Goal: Information Seeking & Learning: Compare options

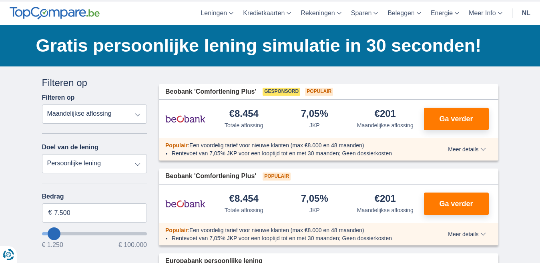
scroll to position [40, 0]
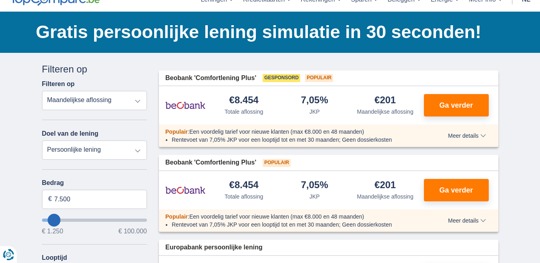
type input "6.250"
type input "5250"
type input "5.250"
select select "36"
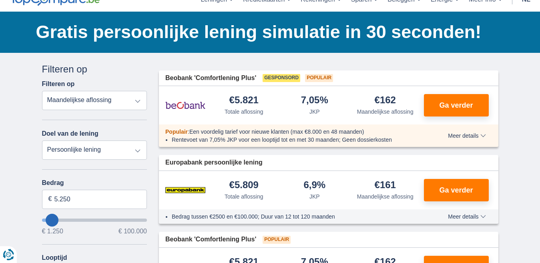
click at [52, 219] on input "wantToBorrow" at bounding box center [94, 220] width 105 height 3
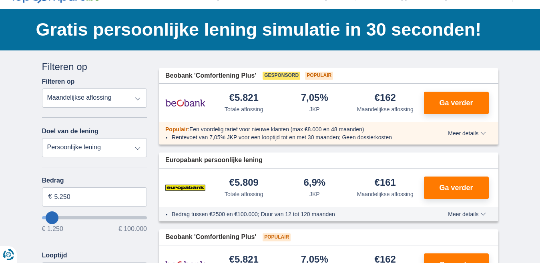
scroll to position [80, 0]
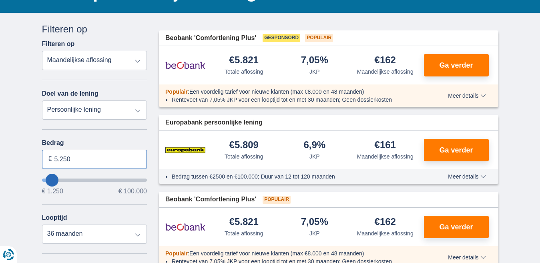
click at [62, 160] on input "5.250" at bounding box center [94, 159] width 105 height 19
click at [85, 160] on input "5.000" at bounding box center [94, 159] width 105 height 19
type input "5.000"
type input "5250"
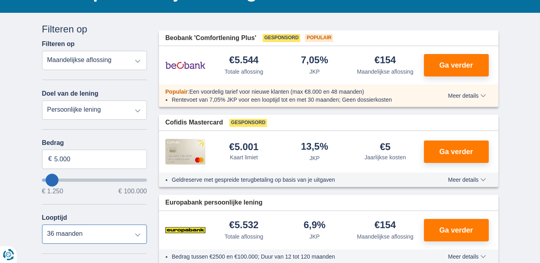
select select "24"
click at [42, 225] on select "12 maanden 18 maanden 24 maanden 30 maanden 36 maanden" at bounding box center [94, 234] width 105 height 19
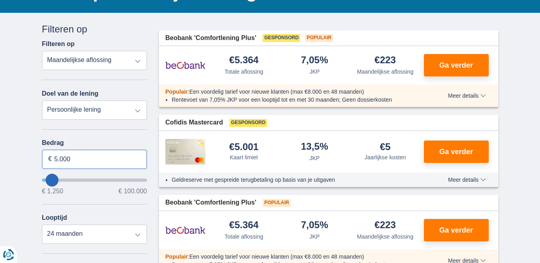
click at [66, 159] on input "5.000" at bounding box center [94, 159] width 105 height 19
type input "4.999"
type input "5250"
click at [141, 235] on select "12 maanden 18 maanden 24 maanden 30 maanden 36 maanden" at bounding box center [94, 234] width 105 height 19
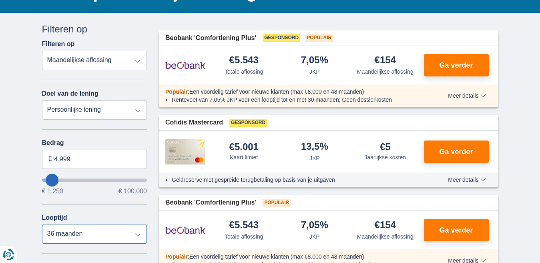
select select "24"
click at [42, 225] on select "12 maanden 18 maanden 24 maanden 30 maanden 36 maanden" at bounding box center [94, 234] width 105 height 19
click at [64, 161] on input "4.999" at bounding box center [94, 159] width 105 height 19
type input "5.000"
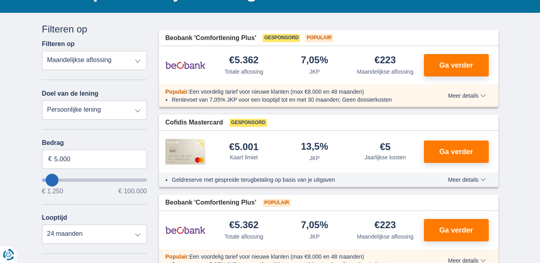
type input "5250"
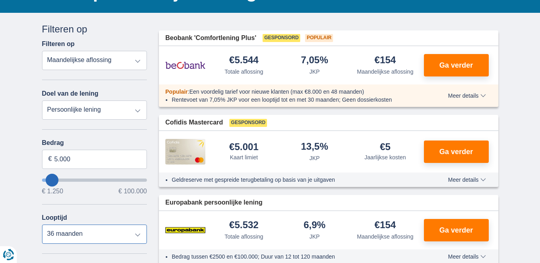
click at [139, 234] on select "12 maanden 18 maanden 24 maanden 30 maanden 36 maanden" at bounding box center [94, 234] width 105 height 19
select select "24"
click at [42, 225] on select "12 maanden 18 maanden 24 maanden 30 maanden 36 maanden" at bounding box center [94, 234] width 105 height 19
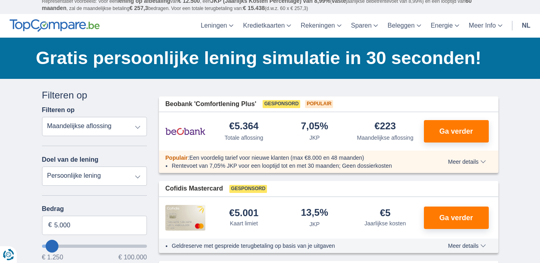
scroll to position [0, 0]
